Goal: Task Accomplishment & Management: Complete application form

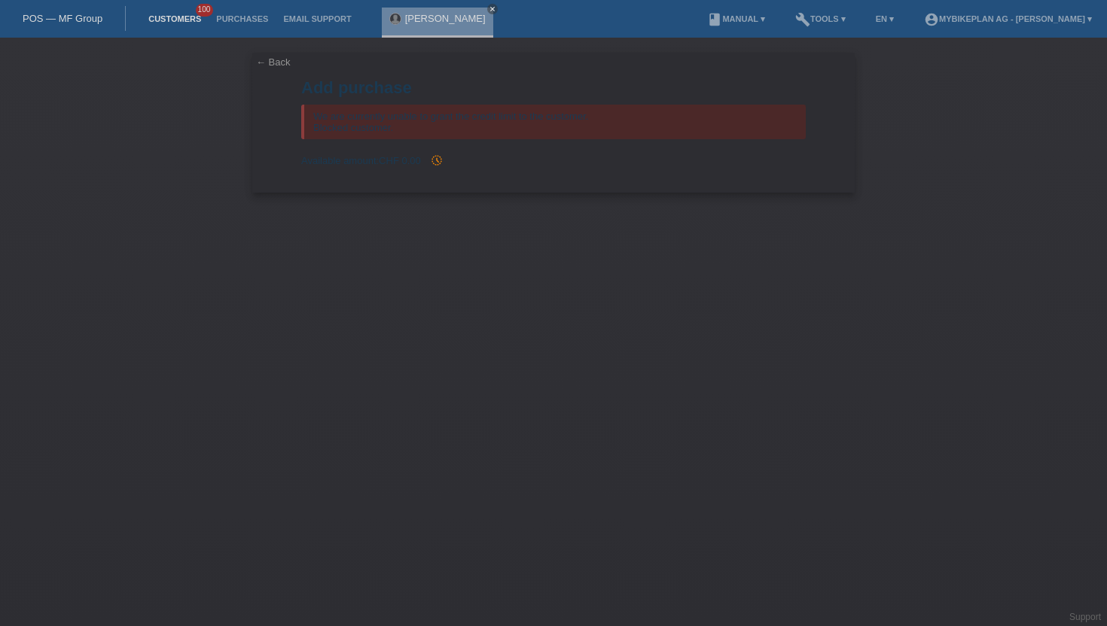
click at [174, 17] on link "Customers" at bounding box center [175, 18] width 68 height 9
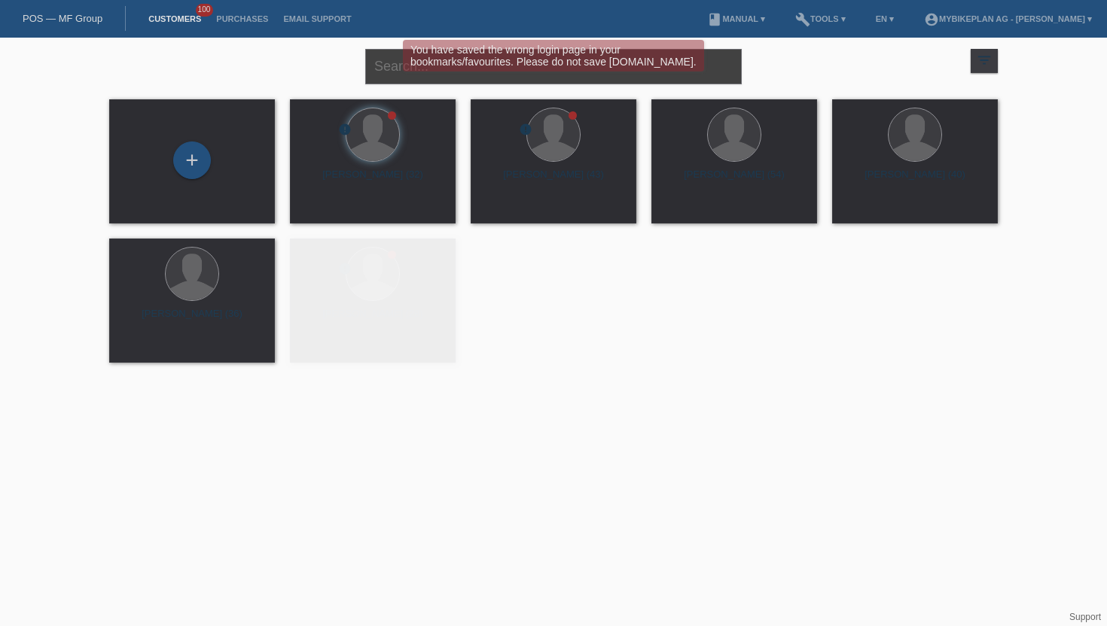
click at [381, 81] on input "text" at bounding box center [553, 66] width 376 height 35
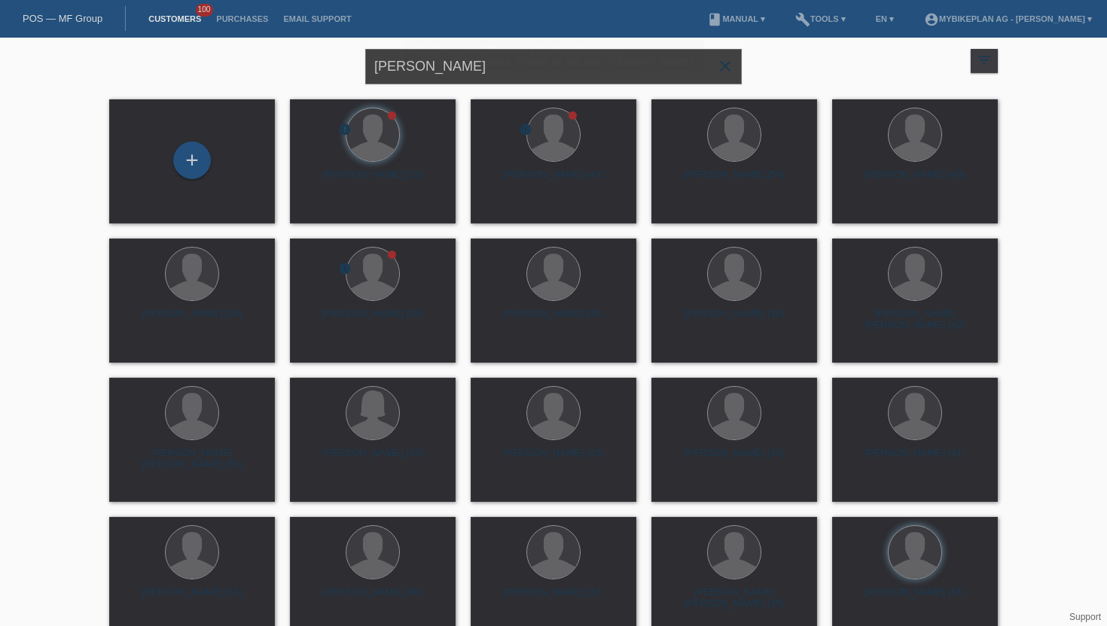
type input "jerome albasani"
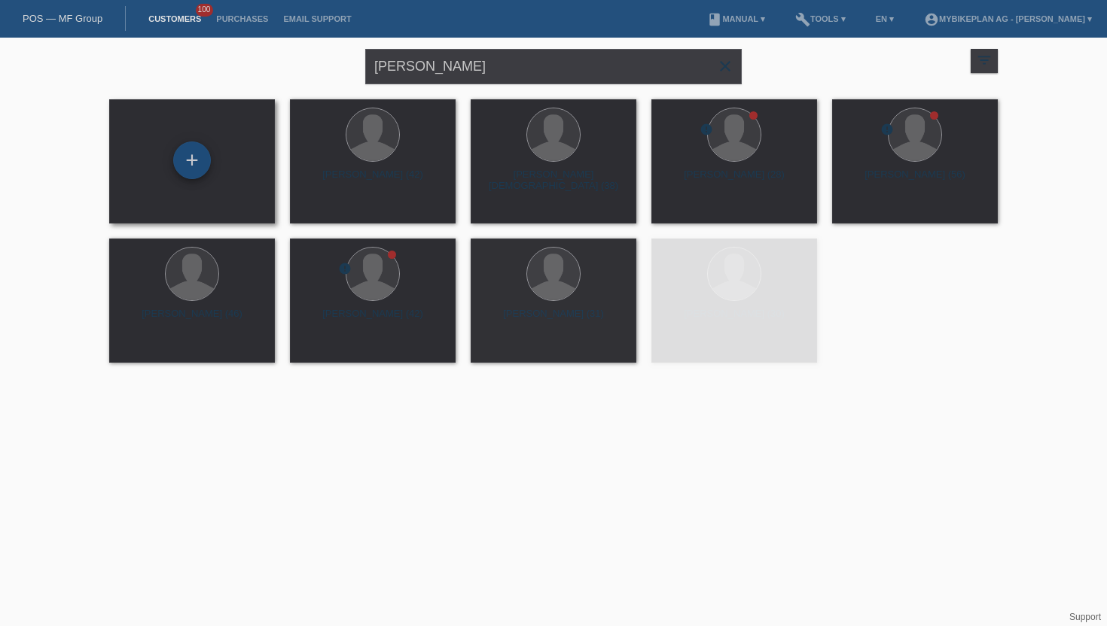
click at [193, 170] on div "+" at bounding box center [192, 161] width 36 height 26
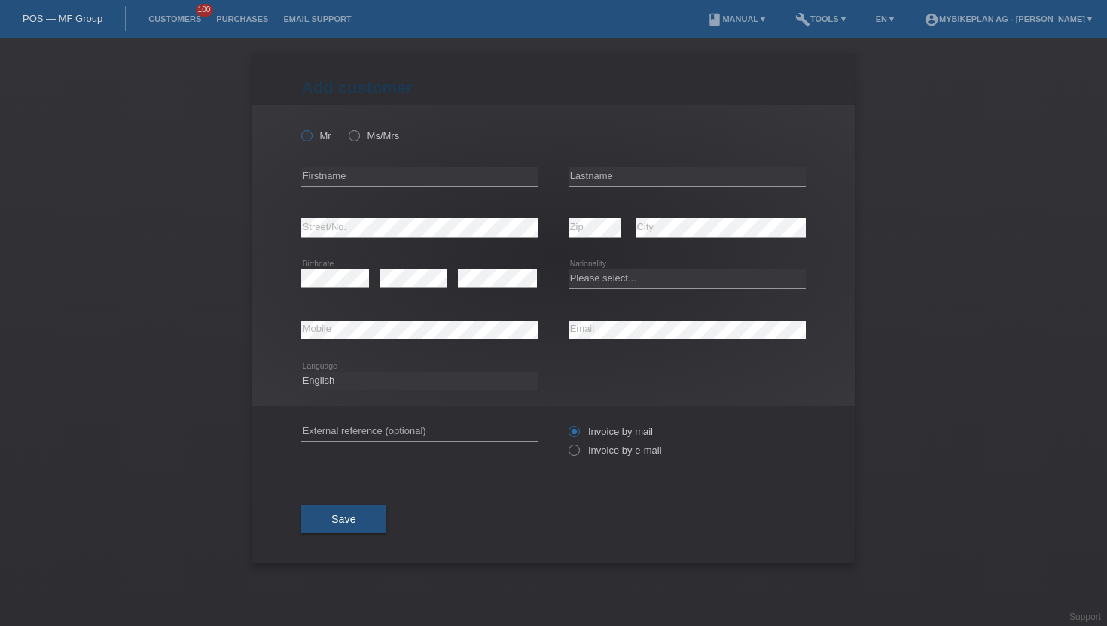
click at [314, 133] on label "Mr" at bounding box center [316, 135] width 30 height 11
click at [311, 133] on input "Mr" at bounding box center [306, 135] width 10 height 10
radio input "true"
click at [352, 169] on input "text" at bounding box center [419, 176] width 237 height 19
paste input "ô"
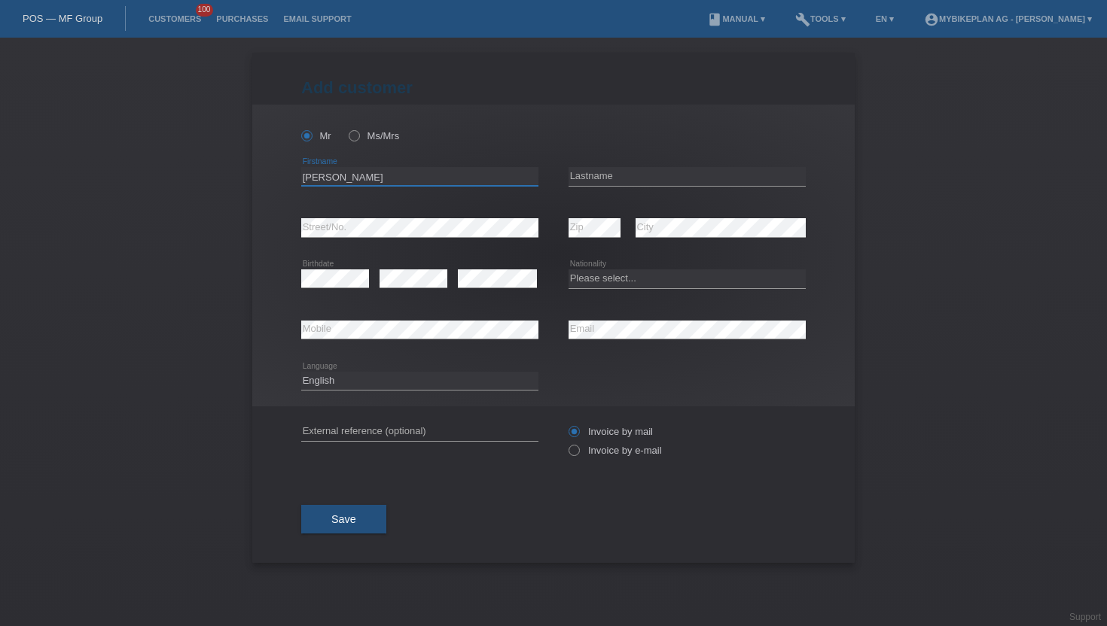
type input "Jérôme"
click at [714, 174] on input "text" at bounding box center [686, 176] width 237 height 19
type input "Albasani"
click at [319, 288] on icon at bounding box center [335, 288] width 68 height 1
click at [579, 276] on select "Please select... Switzerland Austria Germany Liechtenstein ------------ Afghani…" at bounding box center [686, 278] width 237 height 18
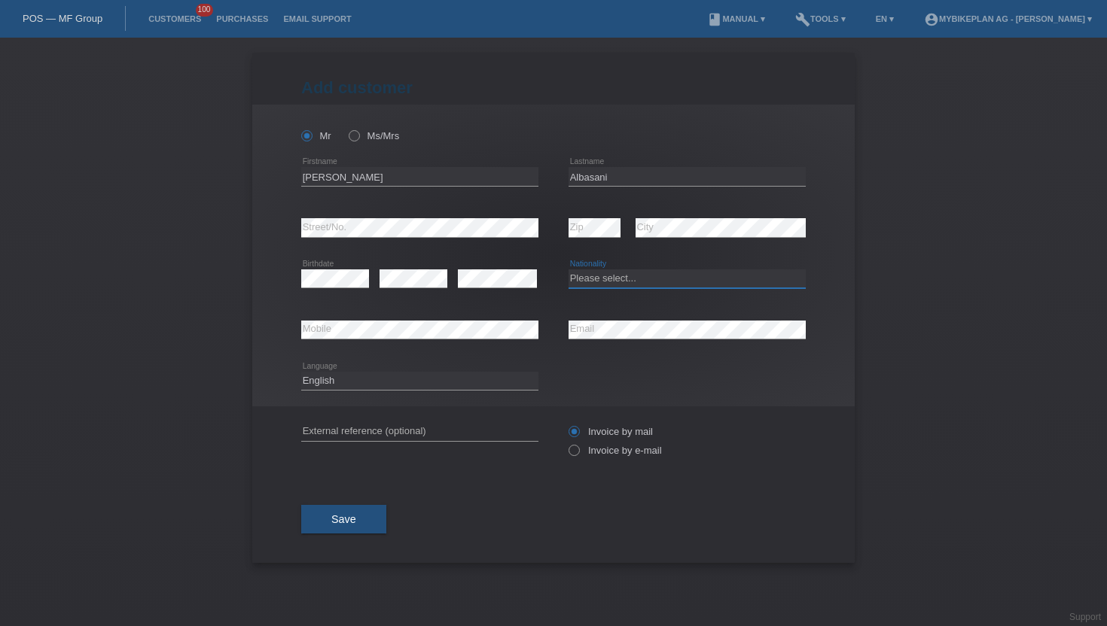
select select "CH"
click at [568, 270] on select "Please select... Switzerland Austria Germany Liechtenstein ------------ Afghani…" at bounding box center [686, 278] width 237 height 18
click at [483, 341] on div "error Mobile" at bounding box center [419, 330] width 237 height 51
click at [445, 382] on select "Deutsch Français Italiano English" at bounding box center [419, 381] width 237 height 18
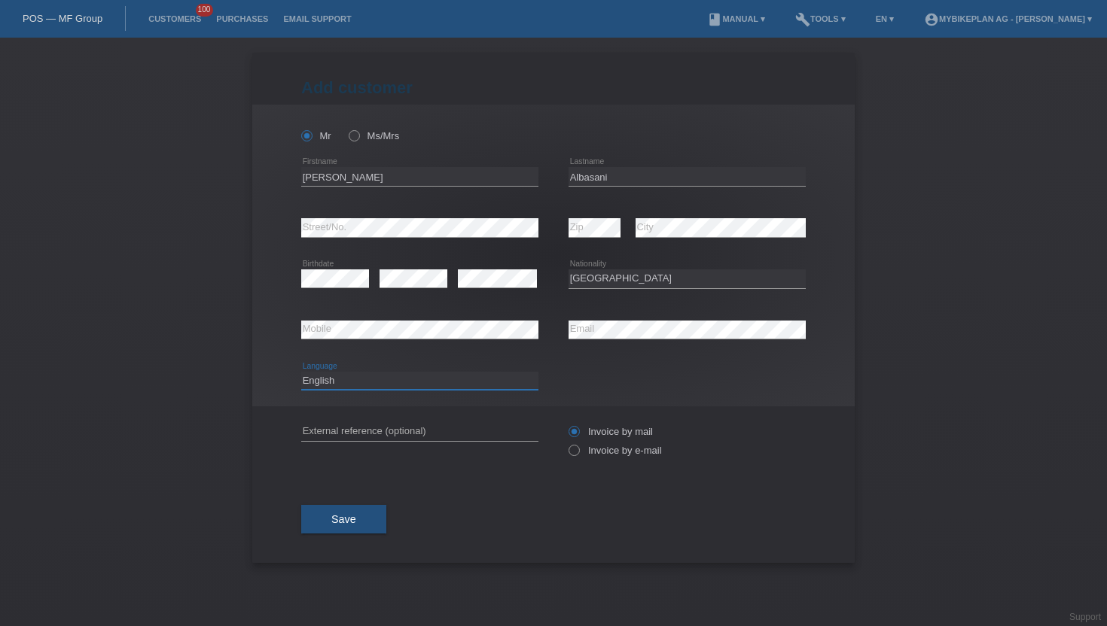
select select "de"
click at [301, 372] on select "Deutsch Français Italiano English" at bounding box center [419, 381] width 237 height 18
click at [623, 455] on label "Invoice by e-mail" at bounding box center [614, 450] width 93 height 11
click at [578, 455] on input "Invoice by e-mail" at bounding box center [573, 454] width 10 height 19
radio input "true"
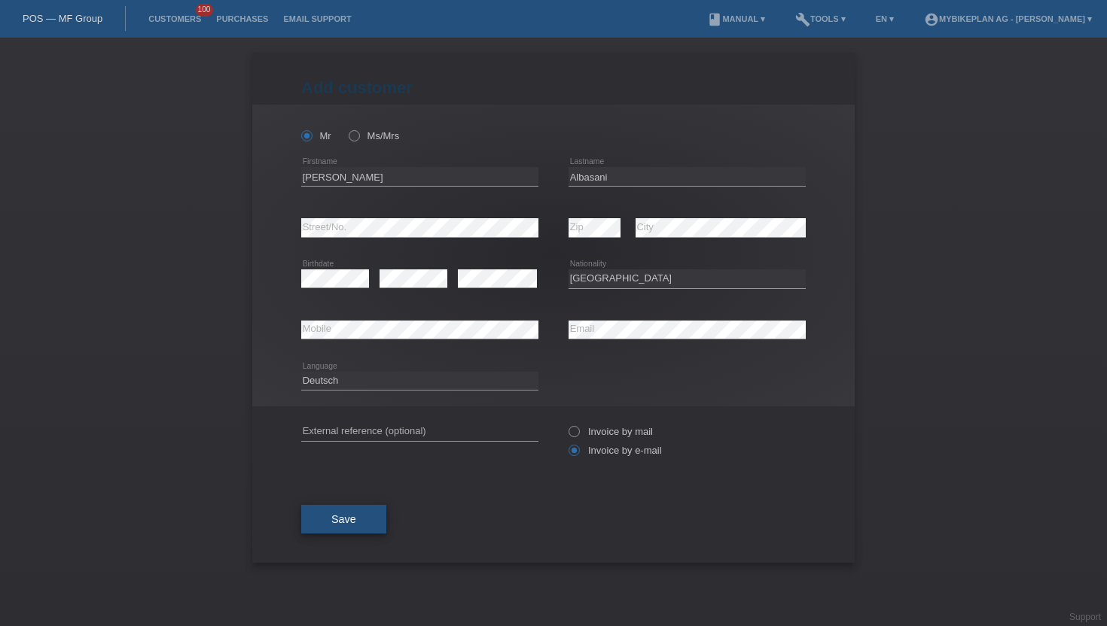
click at [352, 525] on span "Save" at bounding box center [343, 519] width 25 height 12
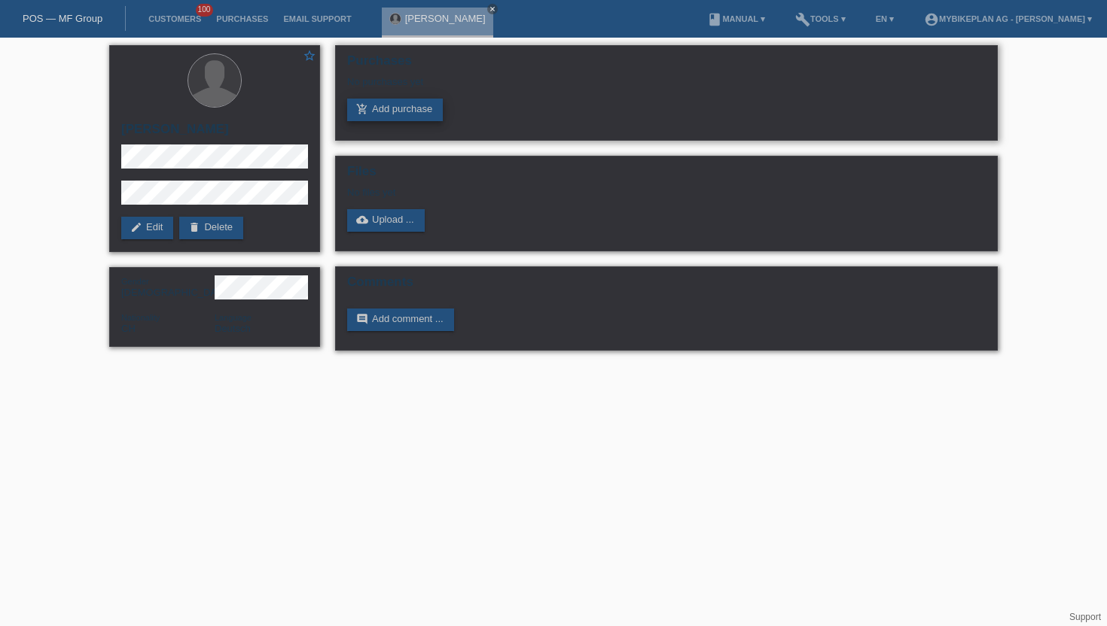
click at [418, 114] on link "add_shopping_cart Add purchase" at bounding box center [395, 110] width 96 height 23
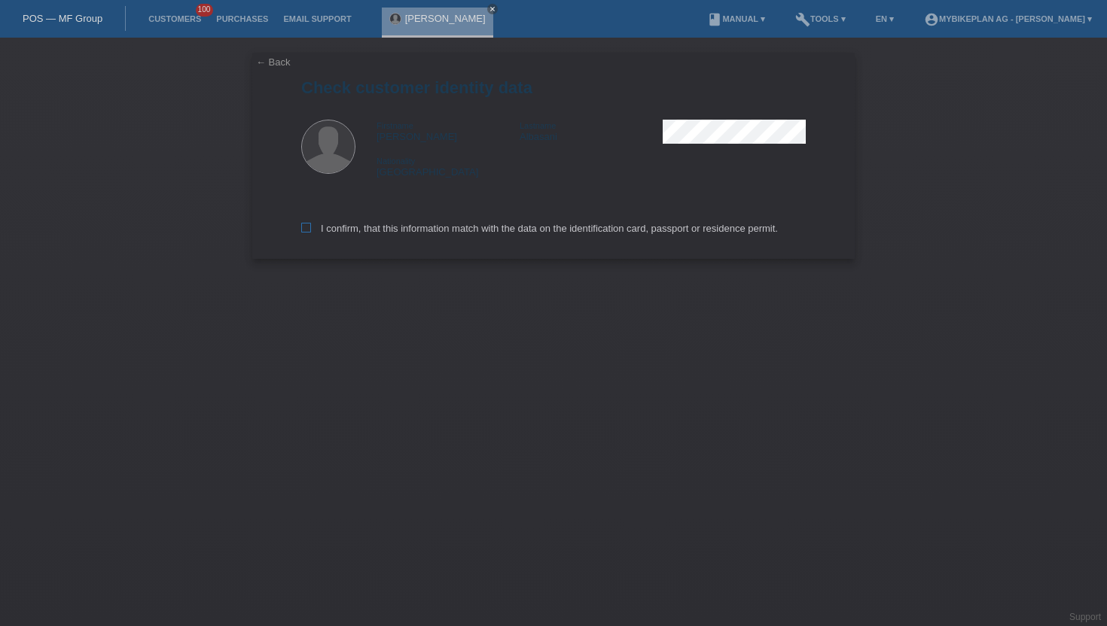
click at [404, 230] on label "I confirm, that this information match with the data on the identification card…" at bounding box center [539, 228] width 477 height 11
click at [311, 230] on input "I confirm, that this information match with the data on the identification card…" at bounding box center [306, 228] width 10 height 10
checkbox input "true"
click at [404, 230] on label "I confirm, that this information match with the data on the identification card…" at bounding box center [539, 228] width 477 height 11
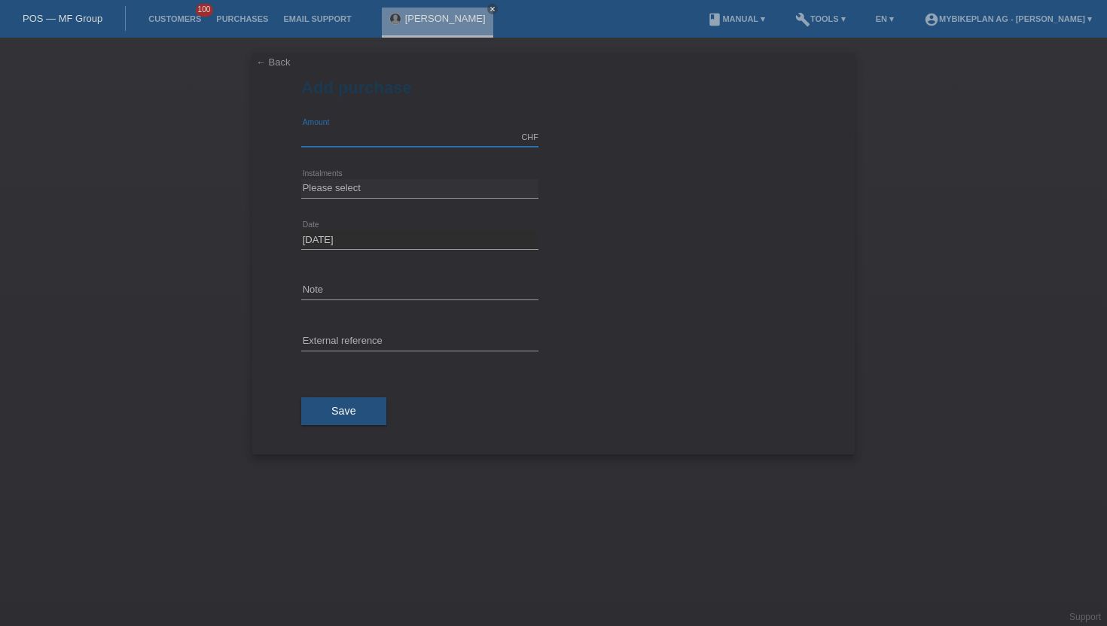
click at [376, 129] on input "text" at bounding box center [419, 137] width 237 height 19
type input "4299.00"
click at [358, 187] on select "Please select 6 instalments 12 instalments 18 instalments 24 instalments 36 ins…" at bounding box center [419, 188] width 237 height 18
select select "487"
click at [301, 179] on select "Please select 6 instalments 12 instalments 18 instalments 24 instalments 36 ins…" at bounding box center [419, 188] width 237 height 18
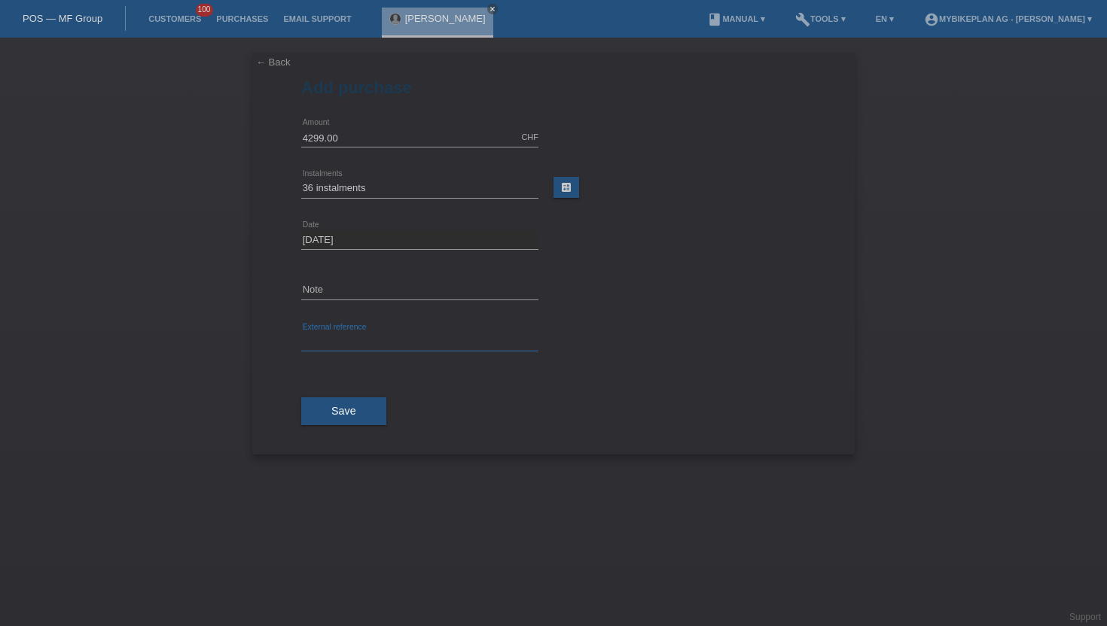
click at [352, 347] on input "text" at bounding box center [419, 342] width 237 height 19
paste input "43906778029"
type input "43906778029"
click at [336, 406] on span "Save" at bounding box center [343, 411] width 25 height 12
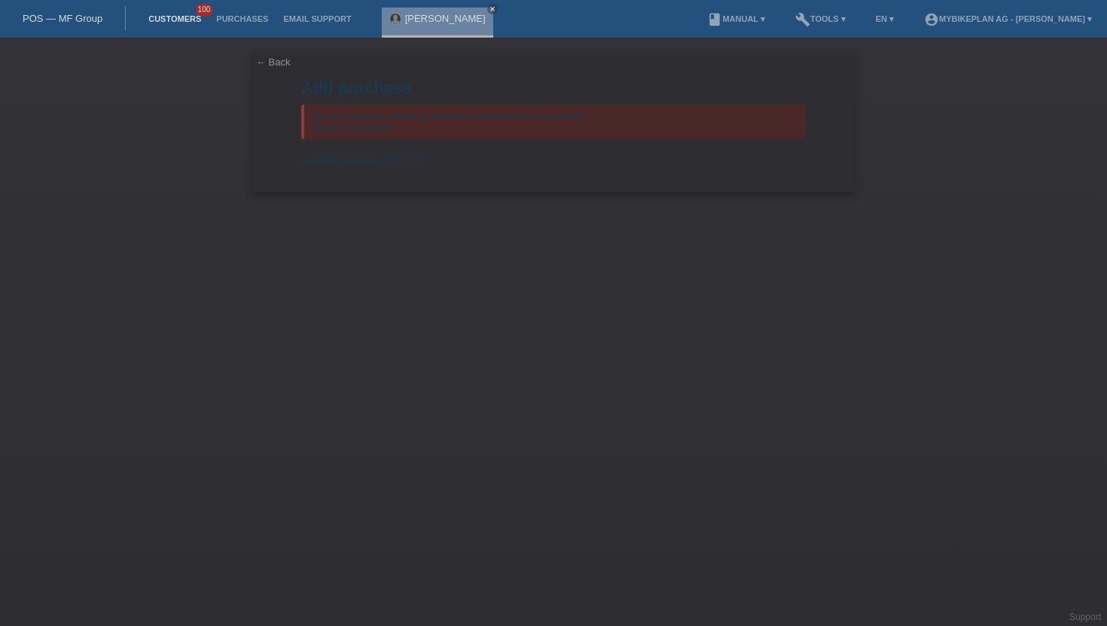
click at [154, 18] on link "Customers" at bounding box center [175, 18] width 68 height 9
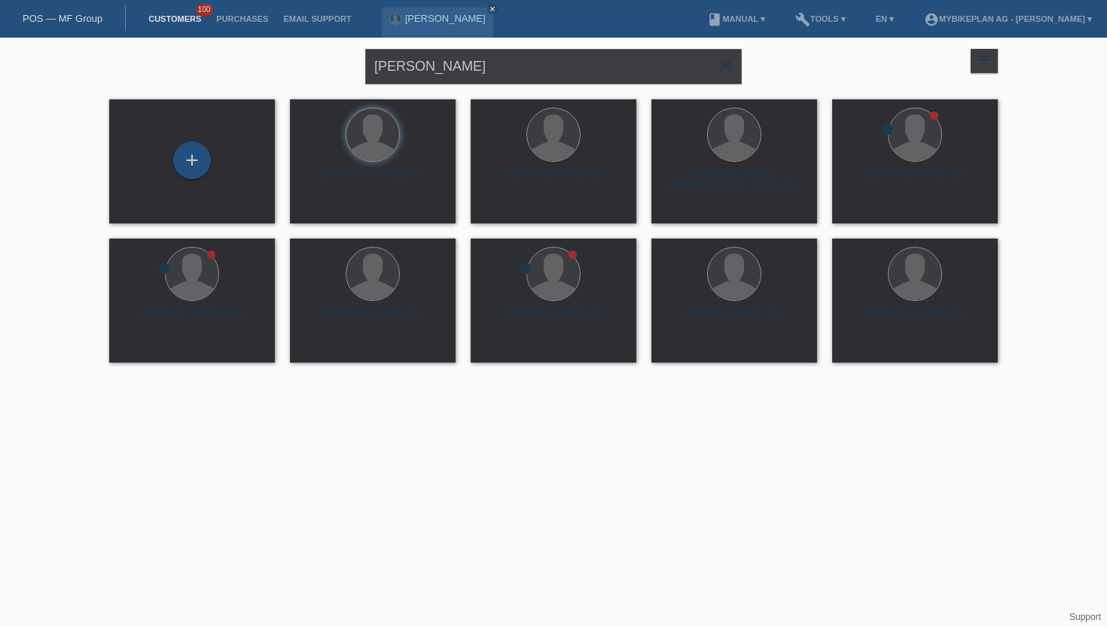
type input "[PERSON_NAME]"
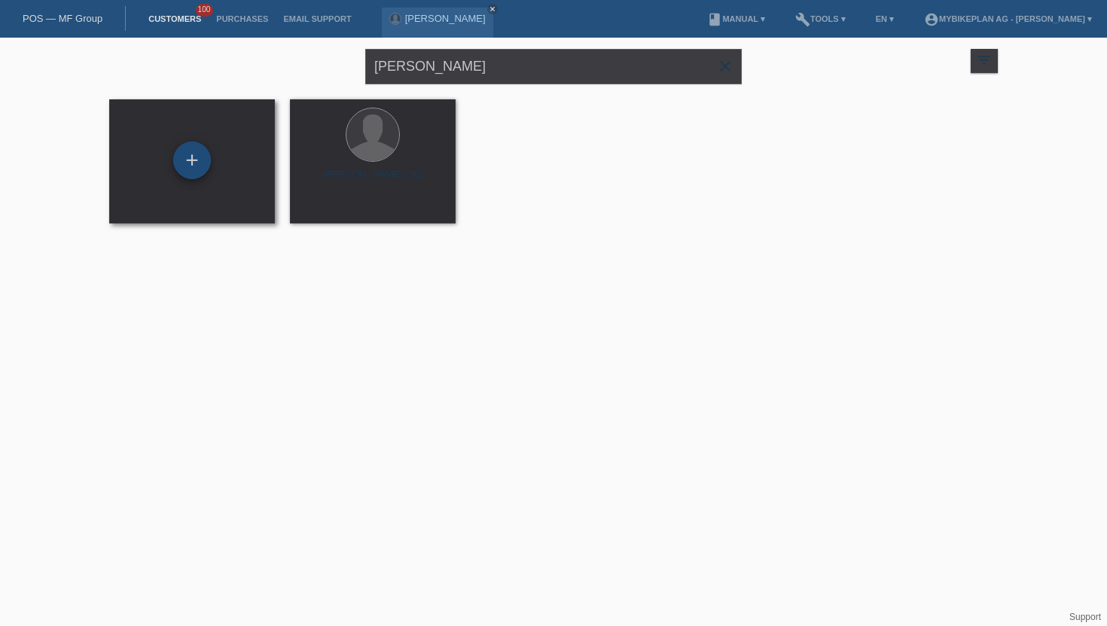
click at [193, 153] on div "+" at bounding box center [192, 161] width 36 height 26
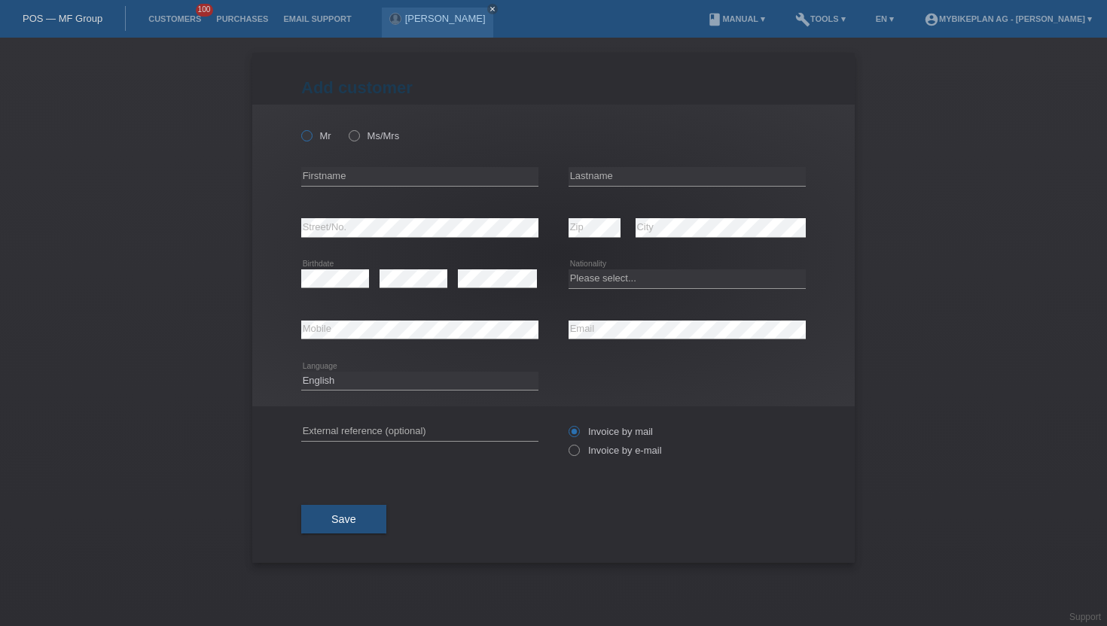
click at [299, 128] on icon at bounding box center [299, 128] width 0 height 0
click at [311, 137] on input "Mr" at bounding box center [306, 135] width 10 height 10
radio input "true"
click at [321, 169] on input "text" at bounding box center [419, 176] width 237 height 19
type input "Sacha"
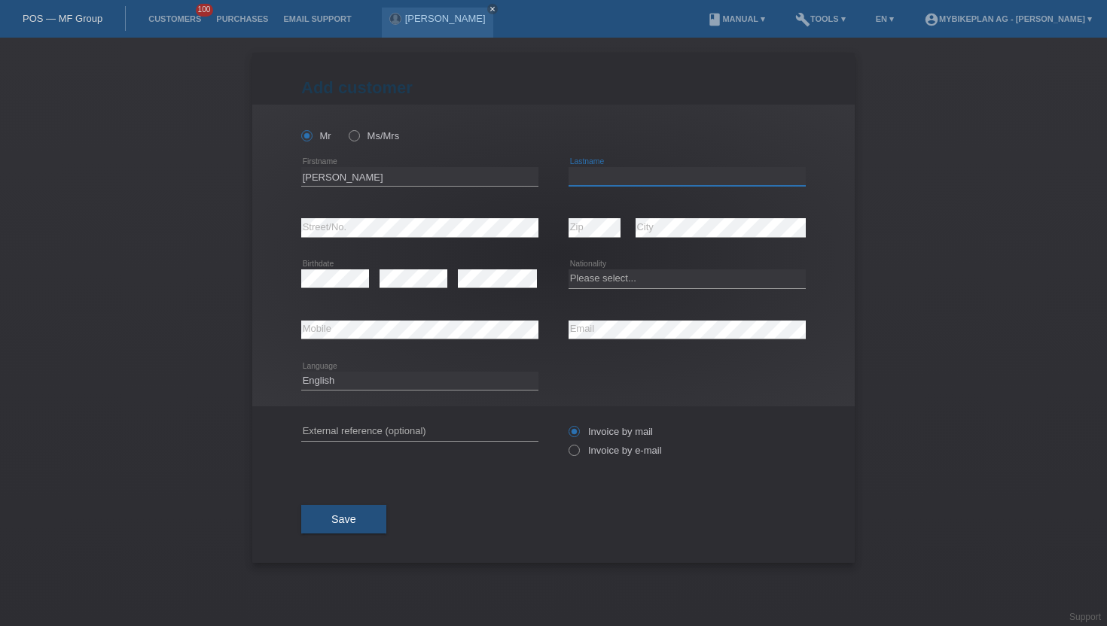
click at [589, 178] on input "text" at bounding box center [686, 176] width 237 height 19
type input "Wacker"
click at [498, 238] on icon at bounding box center [419, 237] width 237 height 1
click at [565, 284] on div "error Birthdate error error Please select... Aruba" at bounding box center [553, 279] width 504 height 51
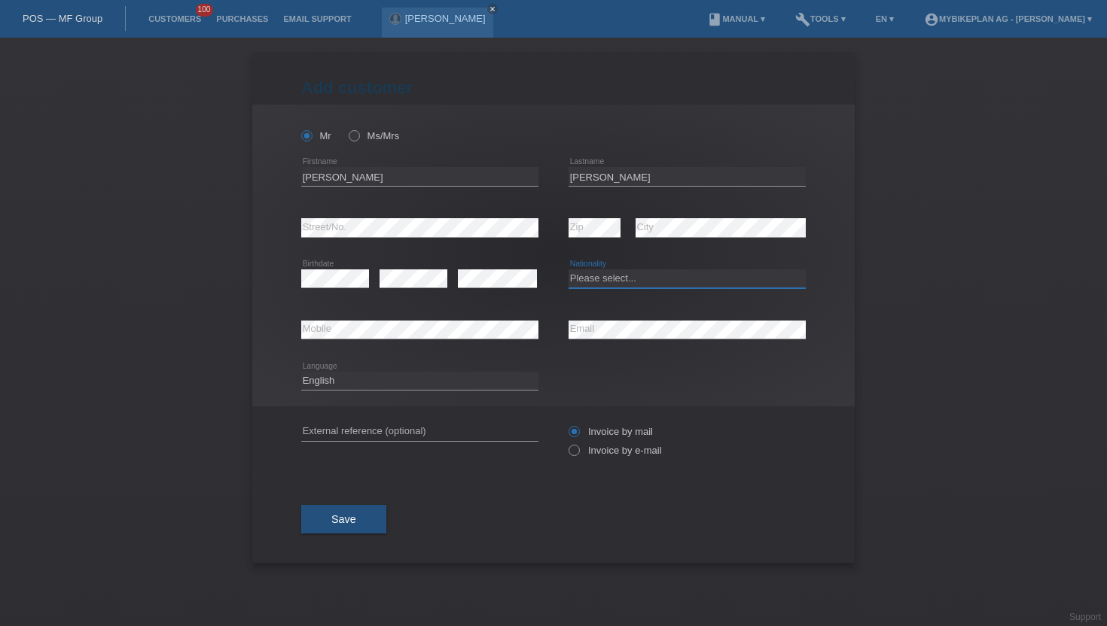
click at [577, 284] on select "Please select... Switzerland Austria Germany Liechtenstein ------------ Afghani…" at bounding box center [686, 278] width 237 height 18
select select "CH"
click at [568, 270] on select "Please select... Switzerland Austria Germany Liechtenstein ------------ Afghani…" at bounding box center [686, 278] width 237 height 18
click at [404, 387] on select "Deutsch Français Italiano English" at bounding box center [419, 381] width 237 height 18
click at [416, 382] on select "Deutsch Français Italiano English" at bounding box center [419, 381] width 237 height 18
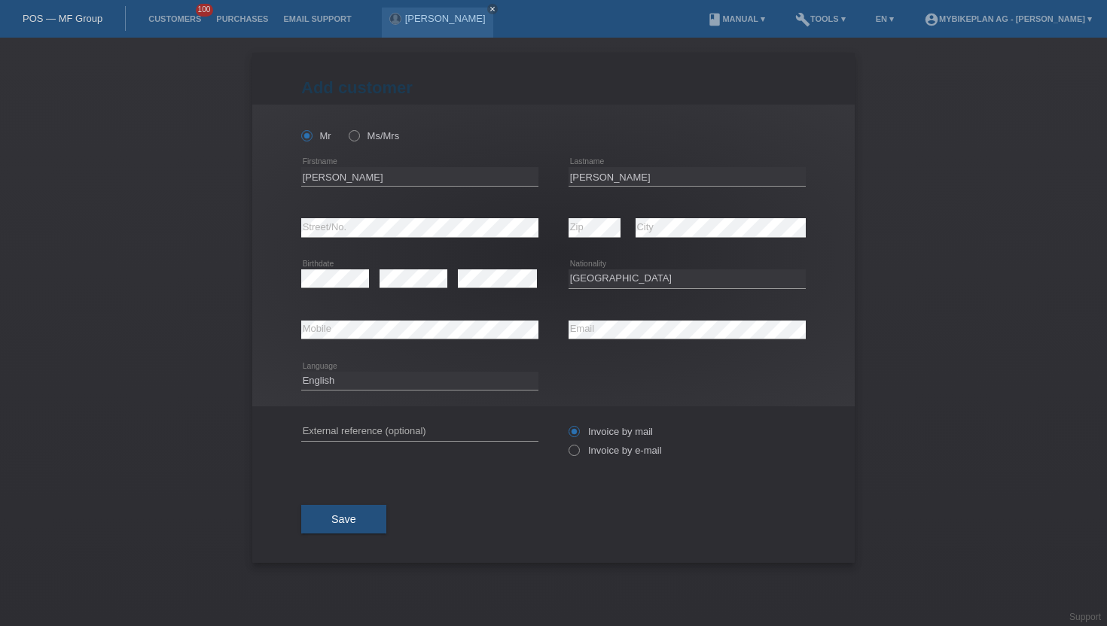
click at [416, 370] on div "Deutsch Français Italiano English error Language" at bounding box center [419, 381] width 237 height 51
click at [416, 384] on select "Deutsch Français Italiano English" at bounding box center [419, 381] width 237 height 18
select select "de"
click at [301, 372] on select "Deutsch Français Italiano English" at bounding box center [419, 381] width 237 height 18
click at [566, 443] on icon at bounding box center [566, 443] width 0 height 0
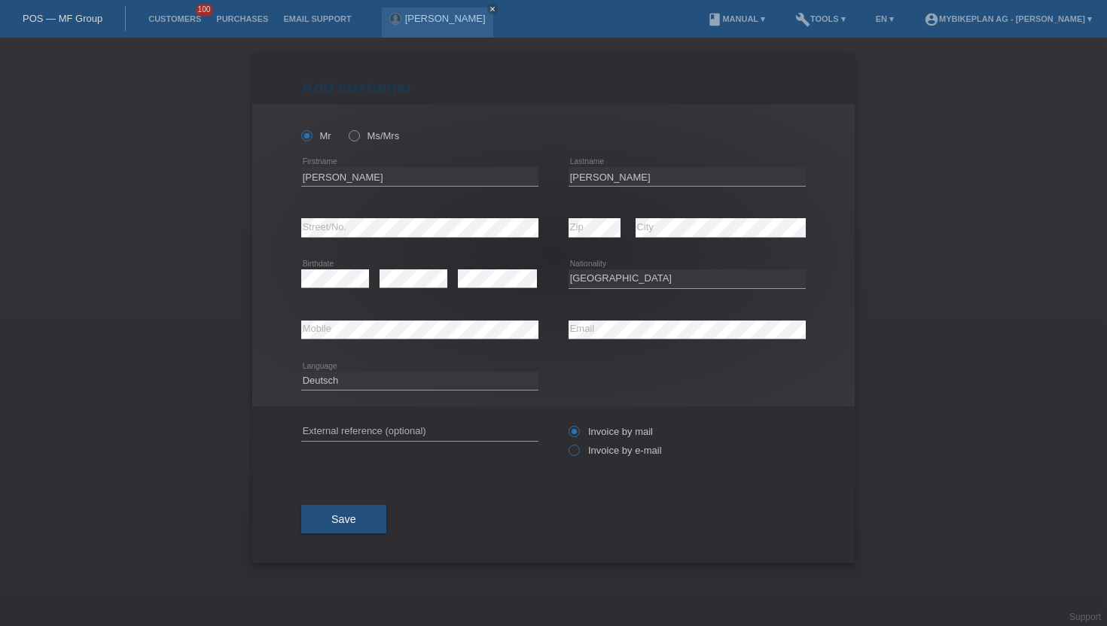
click at [571, 452] on input "Invoice by e-mail" at bounding box center [573, 454] width 10 height 19
radio input "true"
click at [343, 525] on span "Save" at bounding box center [343, 519] width 25 height 12
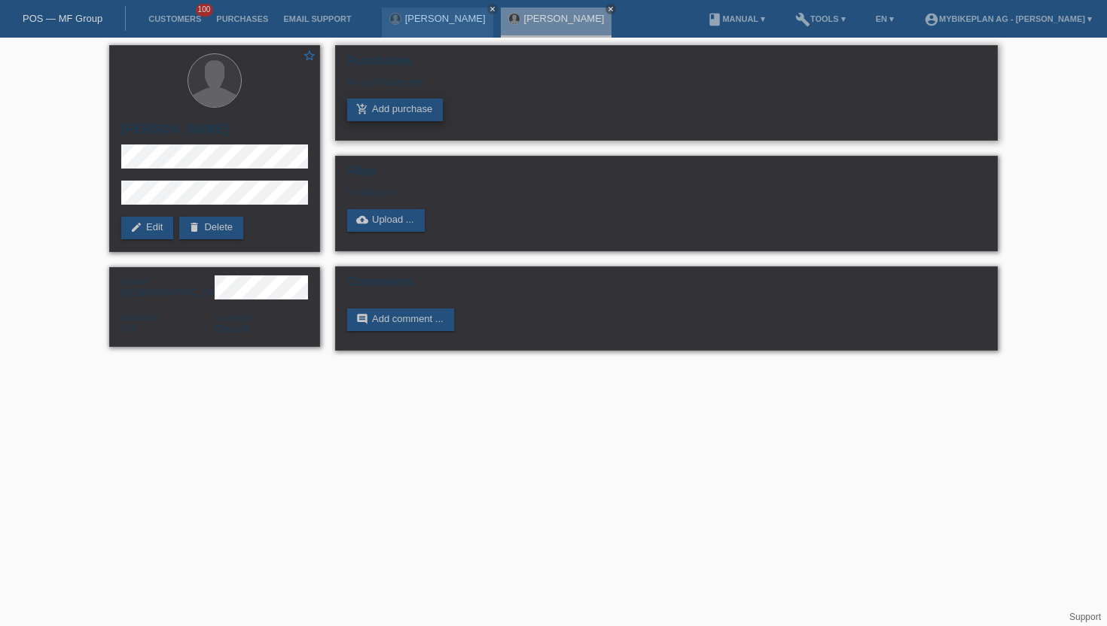
click at [373, 108] on link "add_shopping_cart Add purchase" at bounding box center [395, 110] width 96 height 23
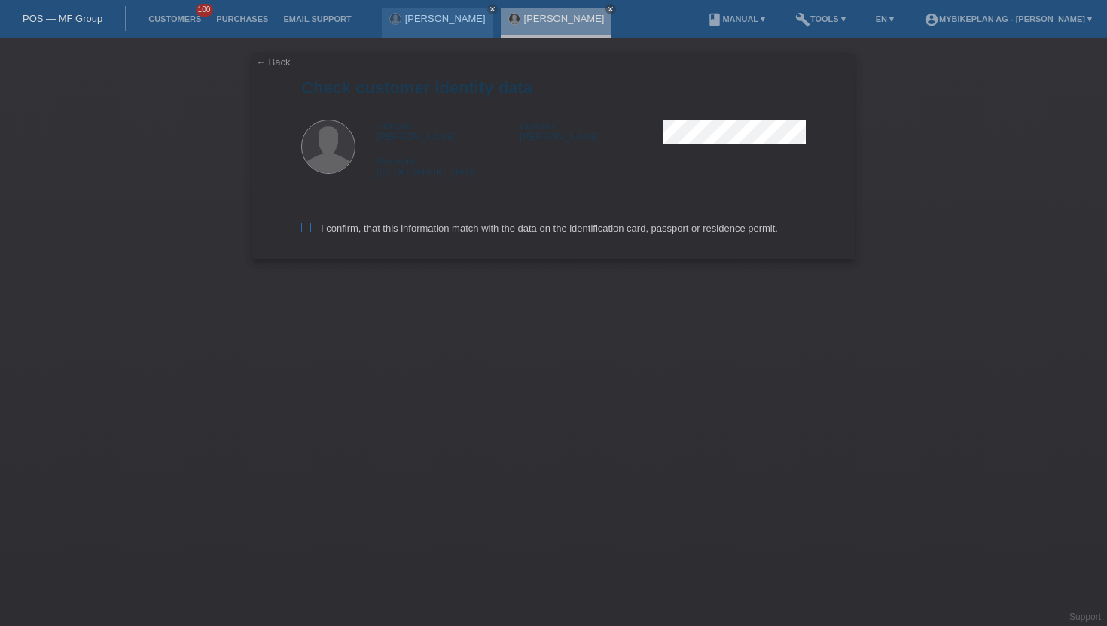
click at [320, 224] on div "I confirm, that this information match with the data on the identification card…" at bounding box center [553, 226] width 504 height 66
click at [320, 224] on label "I confirm, that this information match with the data on the identification card…" at bounding box center [539, 228] width 477 height 11
click at [311, 224] on input "I confirm, that this information match with the data on the identification card…" at bounding box center [306, 228] width 10 height 10
checkbox input "true"
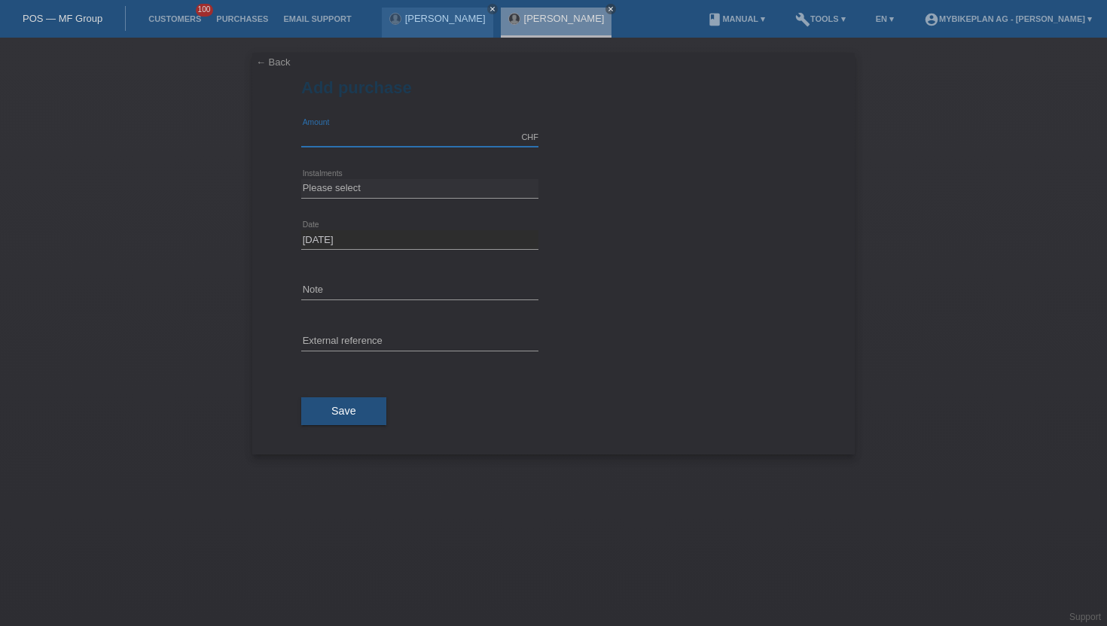
click at [361, 132] on input "text" at bounding box center [419, 137] width 237 height 19
type input "3817.77"
click at [322, 184] on select "Please select 6 instalments 12 instalments 18 instalments 24 instalments 36 ins…" at bounding box center [419, 188] width 237 height 18
select select "488"
click at [301, 179] on select "Please select 6 instalments 12 instalments 18 instalments 24 instalments 36 ins…" at bounding box center [419, 188] width 237 height 18
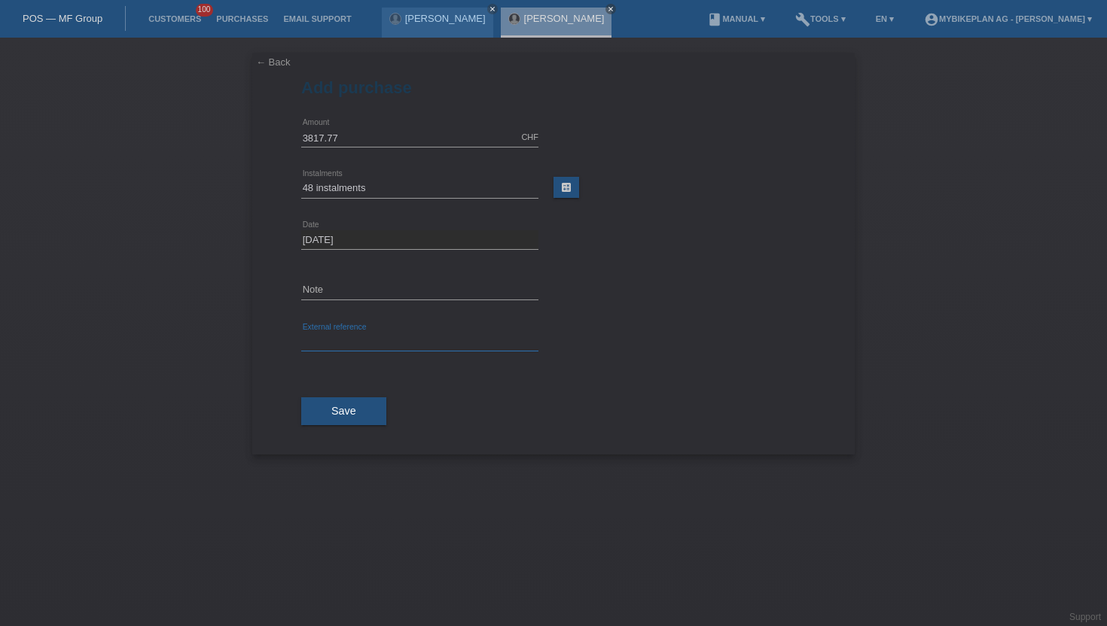
click at [336, 340] on input "text" at bounding box center [419, 342] width 237 height 19
paste input "43905223236"
type input "43905223236"
click at [317, 424] on button "Save" at bounding box center [343, 411] width 85 height 29
